Goal: Information Seeking & Learning: Compare options

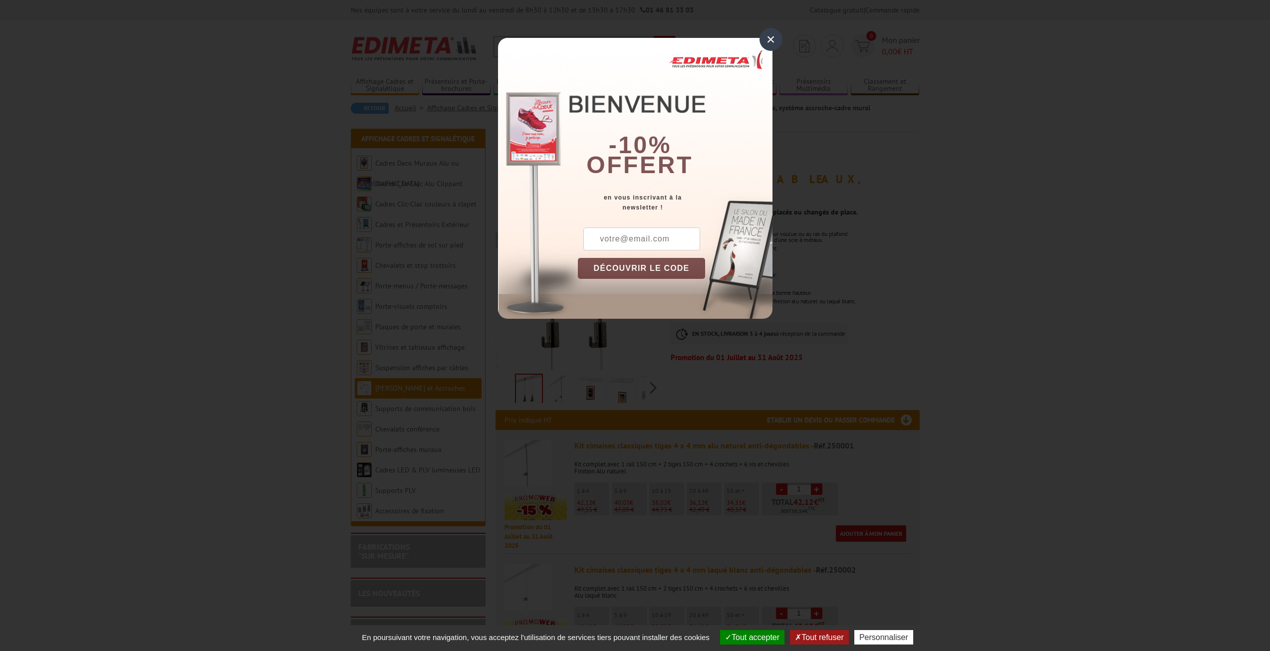
click at [771, 32] on div "×" at bounding box center [770, 39] width 23 height 23
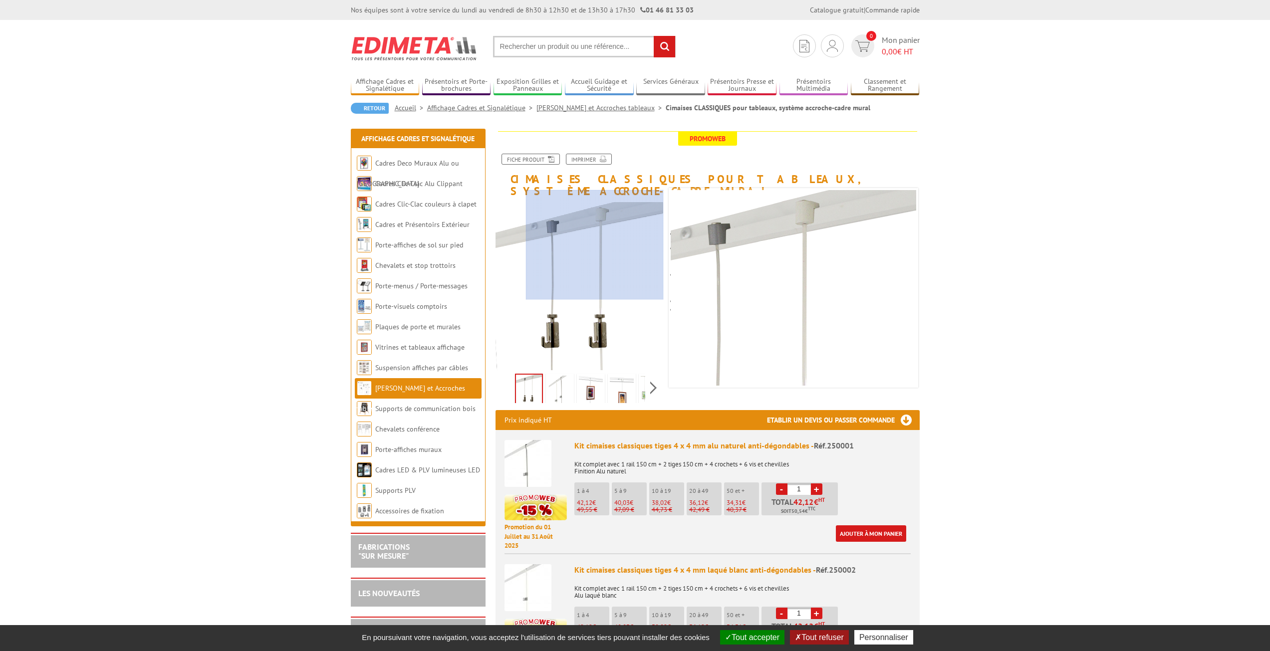
click at [612, 200] on div at bounding box center [595, 245] width 138 height 110
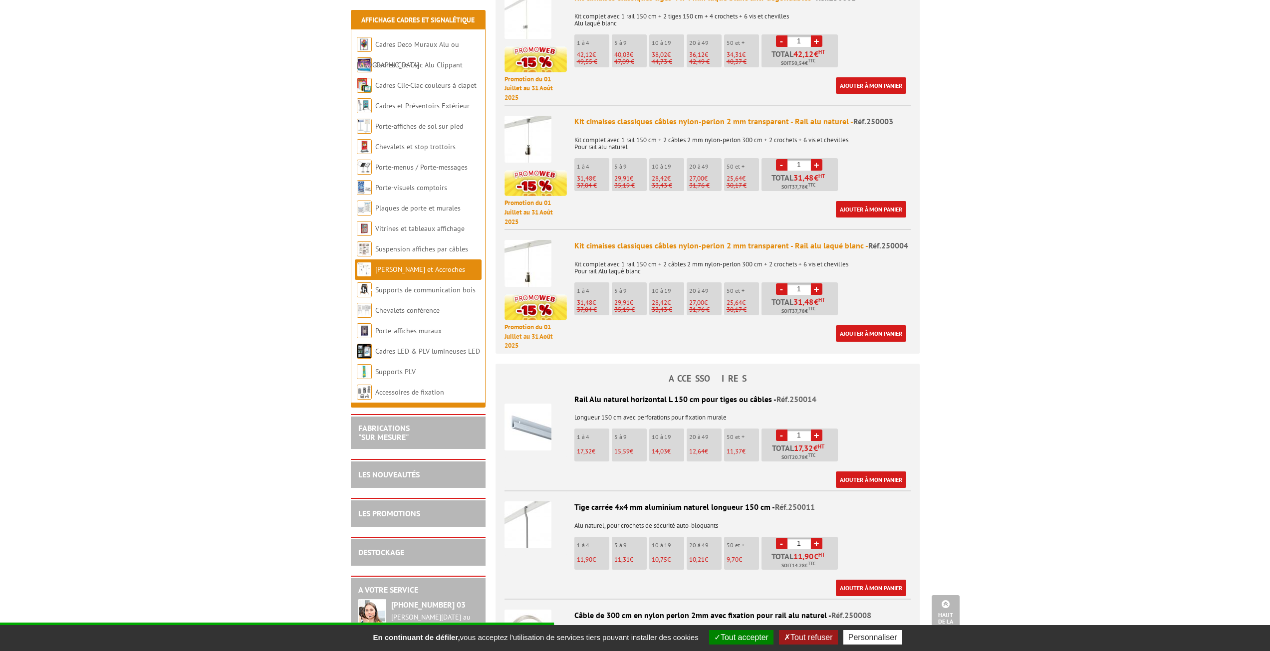
scroll to position [649, 0]
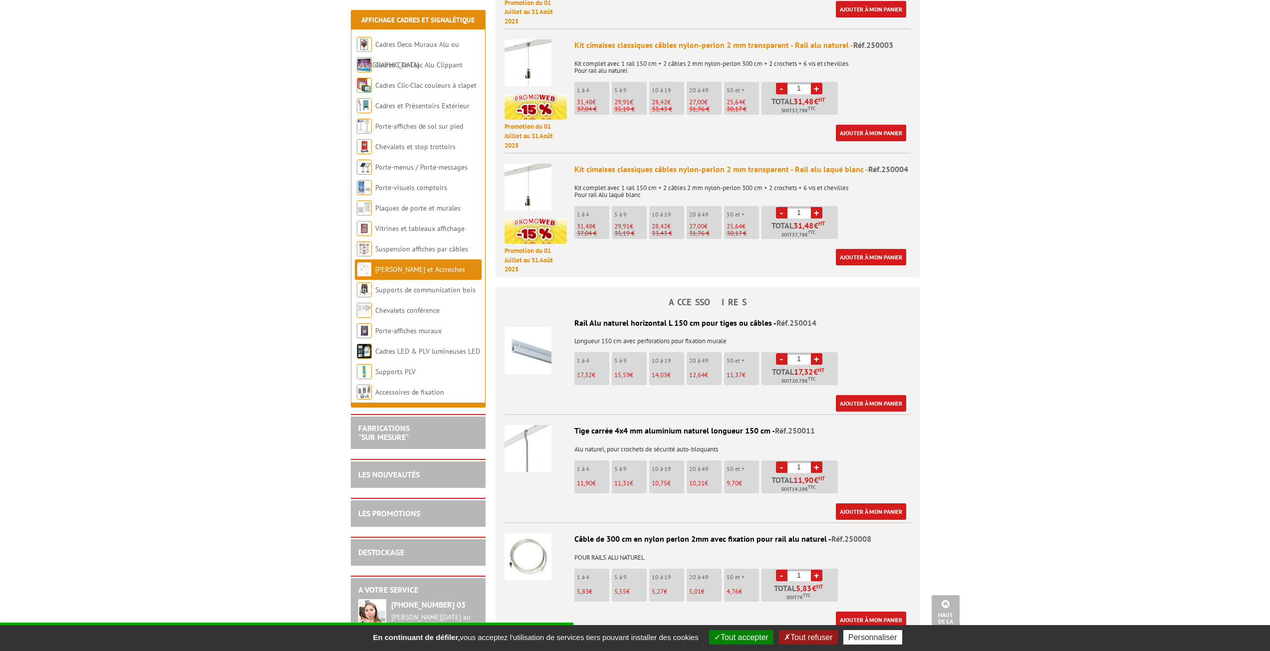
click at [537, 345] on img at bounding box center [527, 350] width 47 height 47
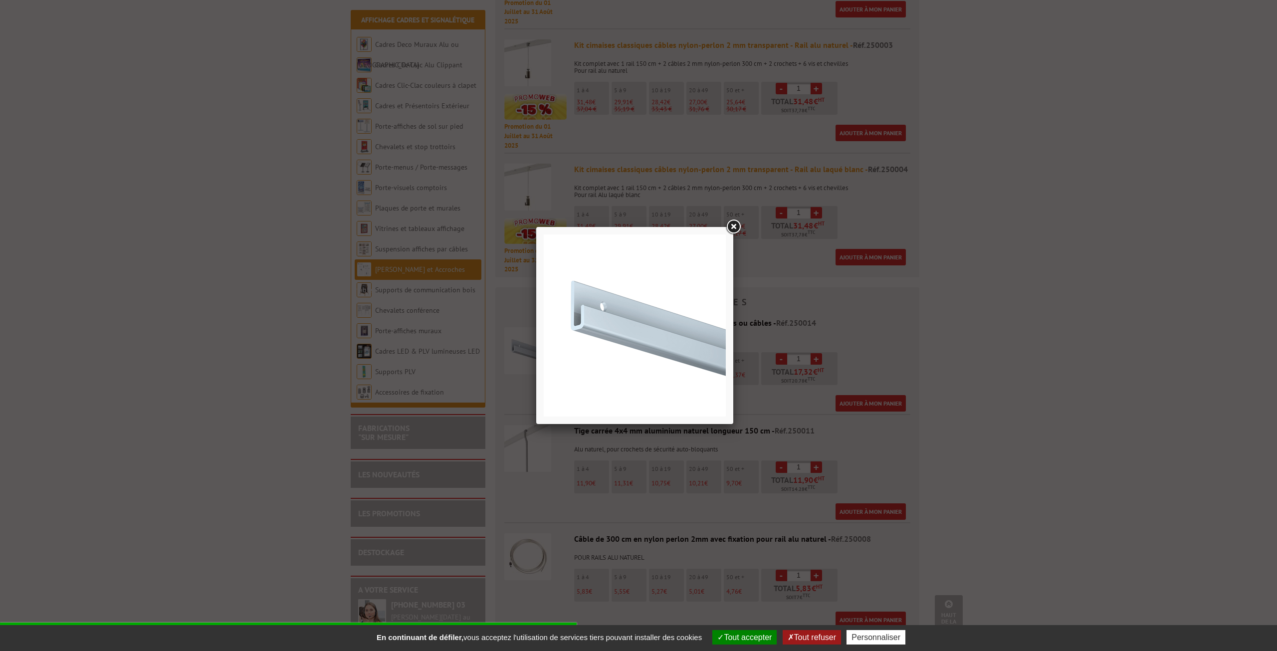
click at [734, 220] on link at bounding box center [733, 227] width 18 height 18
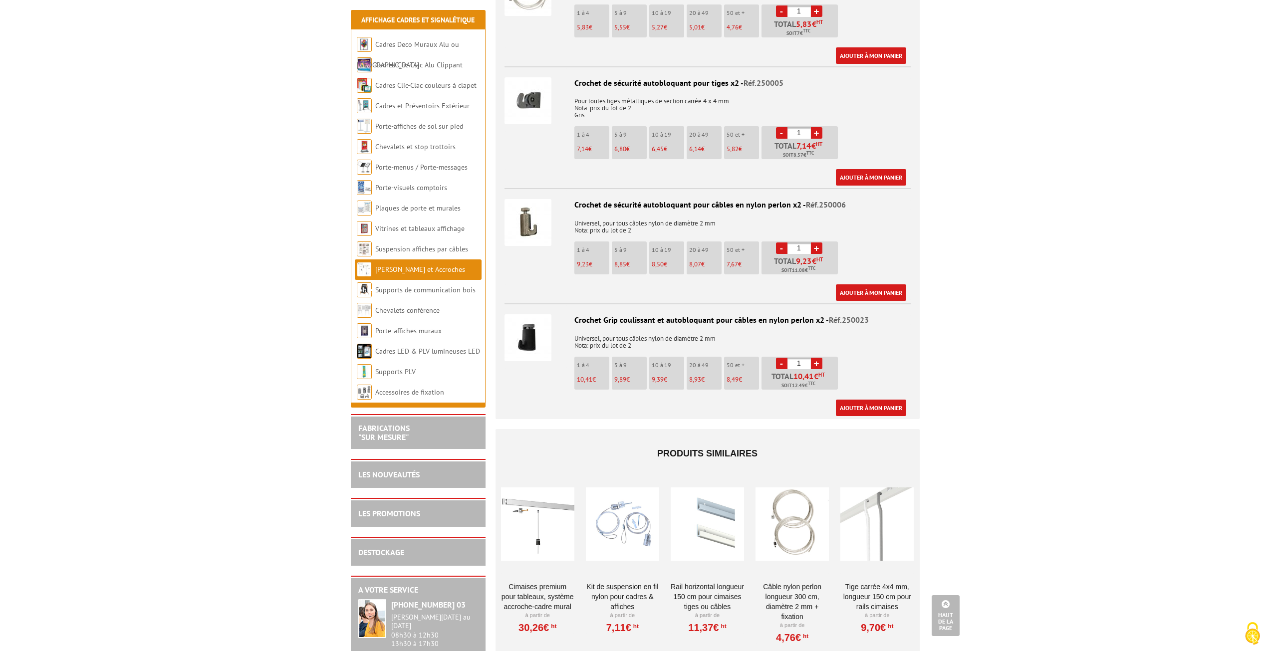
scroll to position [1597, 0]
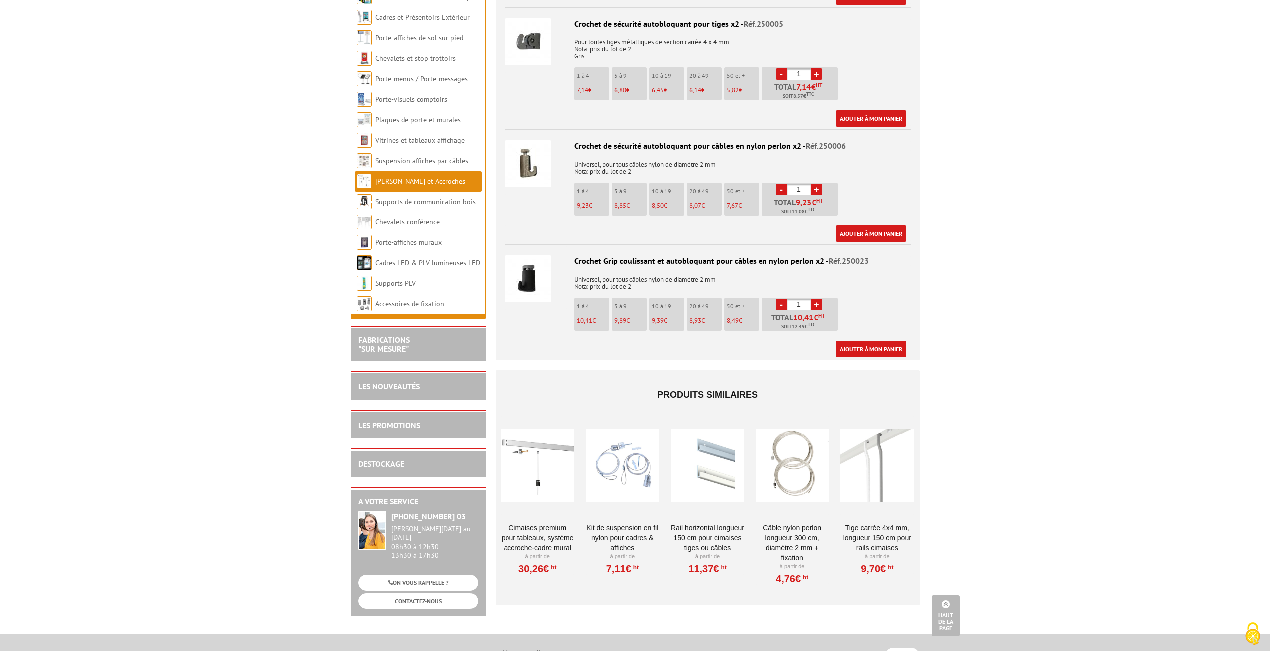
click at [546, 464] on div at bounding box center [537, 466] width 73 height 100
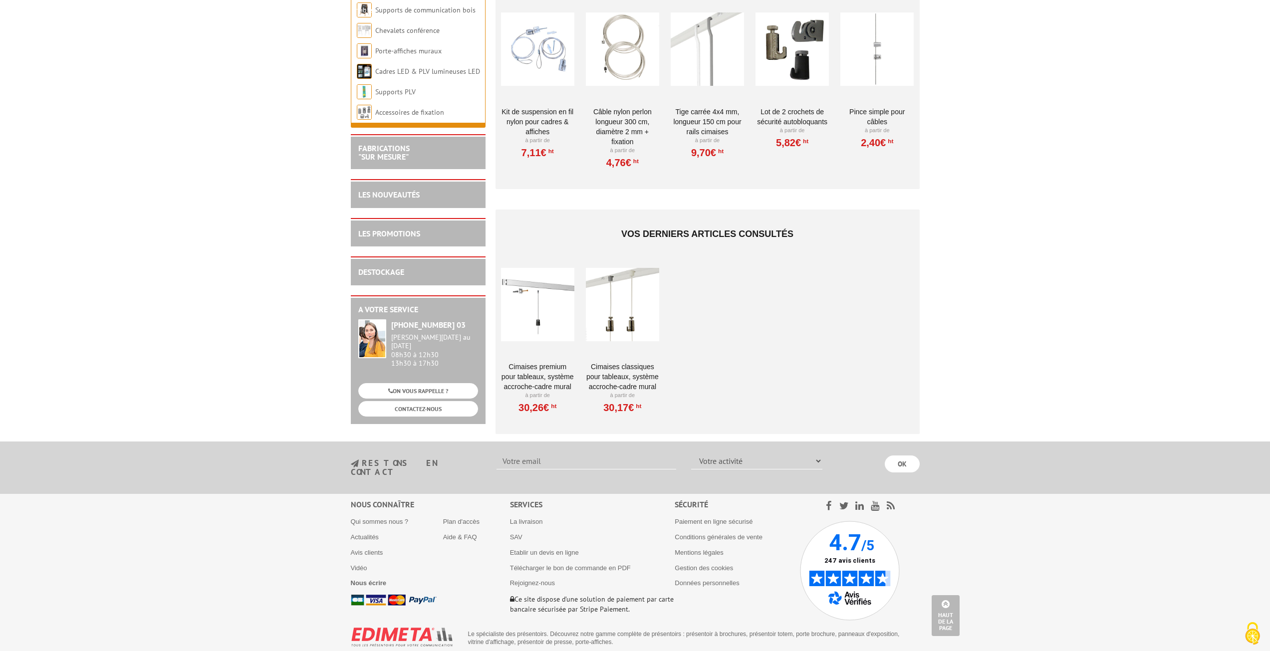
scroll to position [2014, 0]
